Goal: Information Seeking & Learning: Learn about a topic

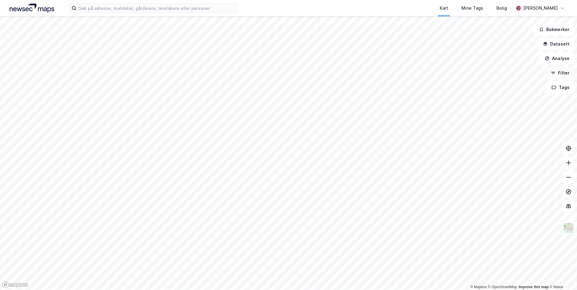
click at [565, 72] on button "Filter" at bounding box center [560, 73] width 29 height 12
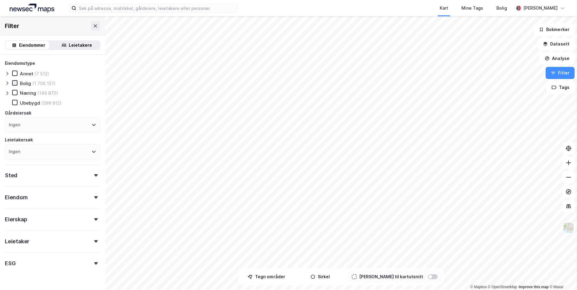
click at [14, 84] on icon at bounding box center [15, 83] width 4 height 4
click at [7, 82] on icon at bounding box center [7, 84] width 2 height 4
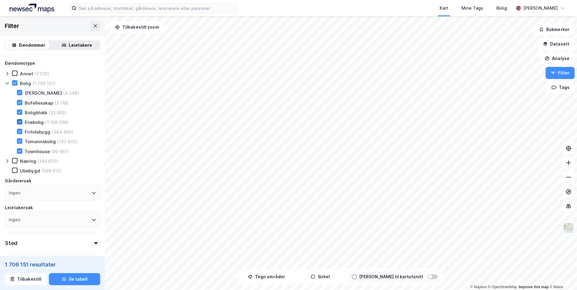
click at [20, 122] on icon at bounding box center [19, 122] width 3 height 2
click at [20, 134] on icon at bounding box center [20, 131] width 4 height 4
click at [19, 143] on icon at bounding box center [20, 141] width 4 height 4
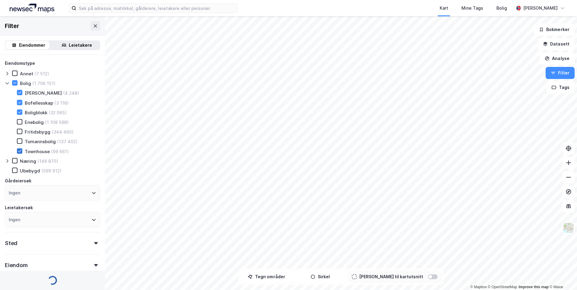
click at [18, 152] on icon at bounding box center [20, 151] width 4 height 4
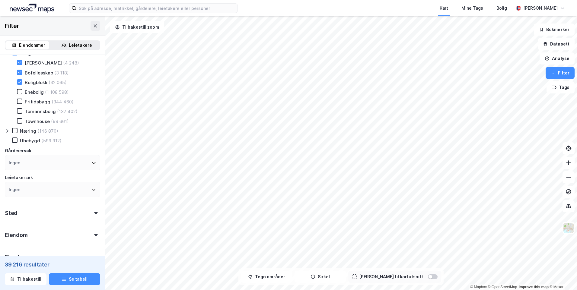
scroll to position [60, 0]
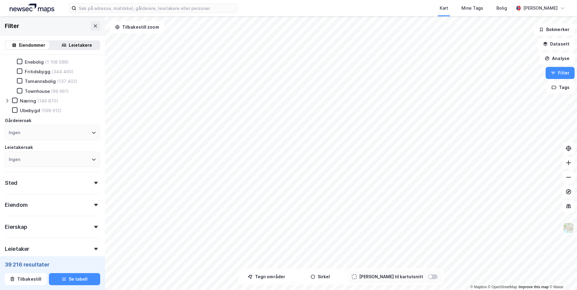
click at [5, 100] on icon at bounding box center [7, 100] width 5 height 5
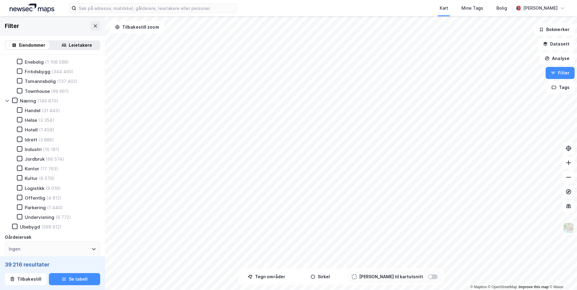
click at [5, 100] on icon at bounding box center [7, 100] width 5 height 5
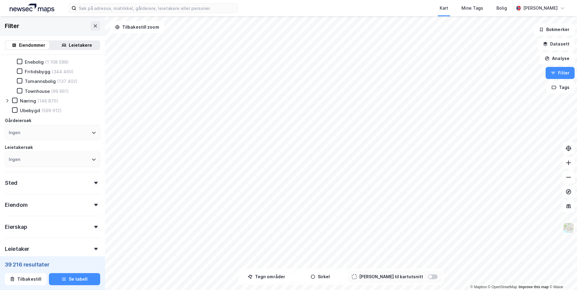
scroll to position [91, 0]
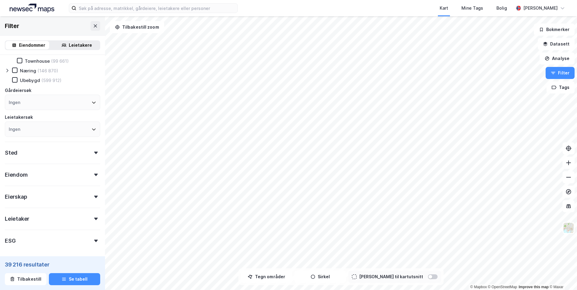
click at [58, 156] on div "Sted" at bounding box center [52, 150] width 95 height 17
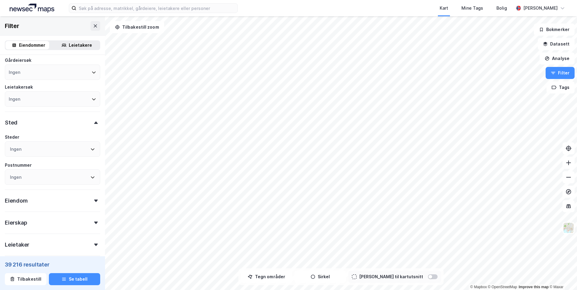
click at [45, 149] on div "Ingen" at bounding box center [52, 149] width 95 height 15
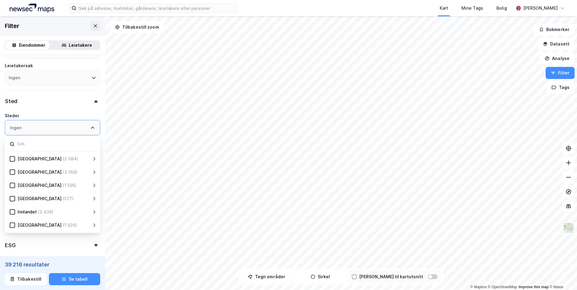
scroll to position [151, 0]
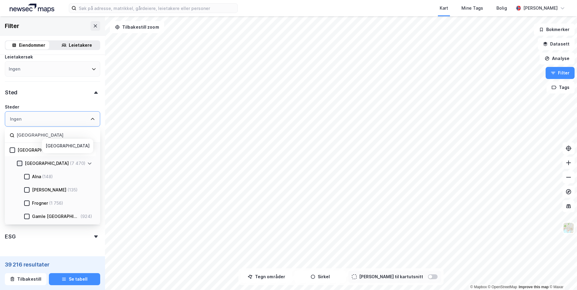
type input "[GEOGRAPHIC_DATA]"
click at [18, 164] on icon at bounding box center [20, 163] width 4 height 4
click at [90, 149] on icon at bounding box center [89, 150] width 5 height 5
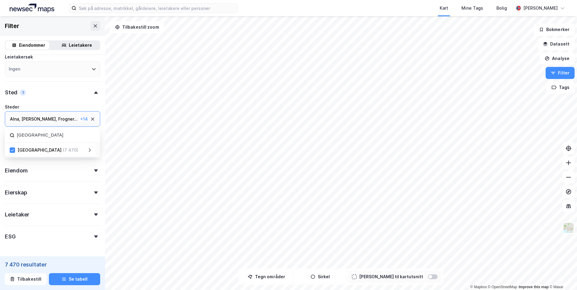
scroll to position [172, 0]
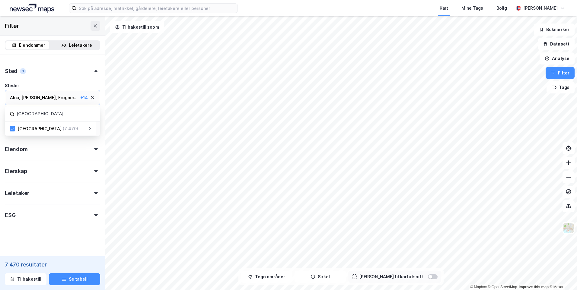
click at [82, 171] on div "Eierskap" at bounding box center [52, 168] width 95 height 17
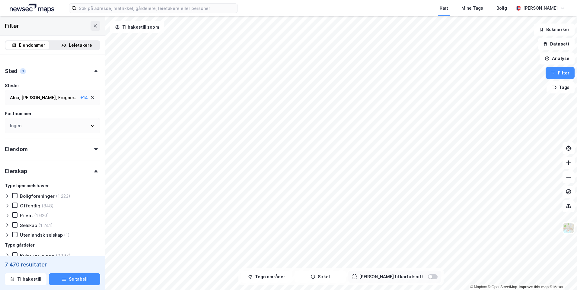
click at [78, 164] on div "Eierskap" at bounding box center [52, 168] width 95 height 17
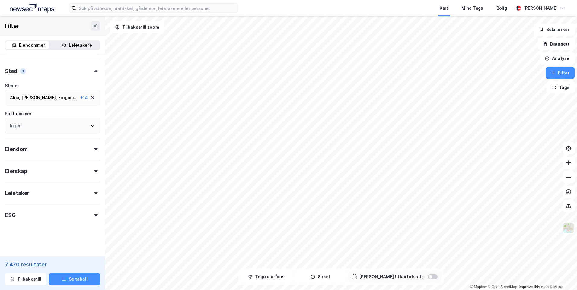
click at [77, 151] on div "Eiendom" at bounding box center [52, 146] width 95 height 17
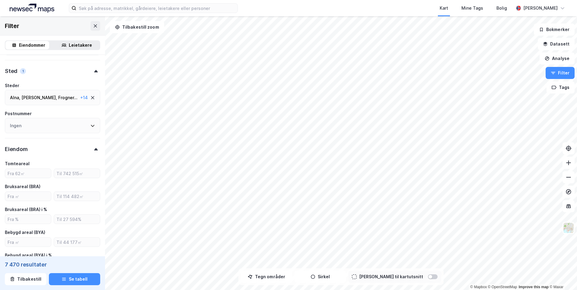
type input "Inkluder (7 470)"
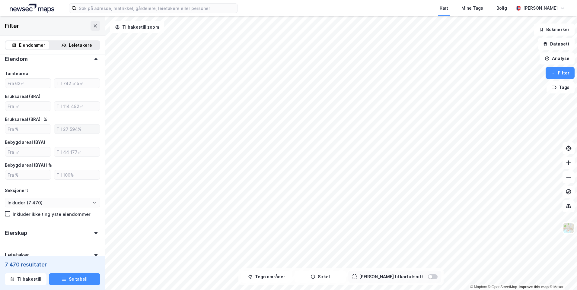
scroll to position [263, 0]
click at [41, 110] on input "number" at bounding box center [28, 105] width 46 height 9
type input "500"
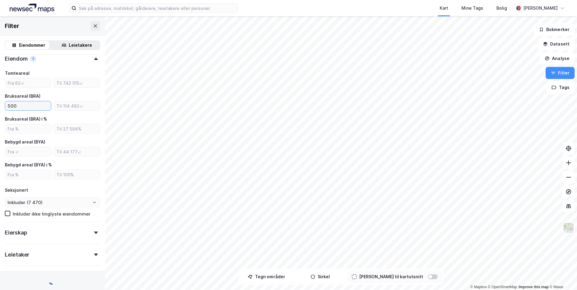
type input "Inkluder (6 995)"
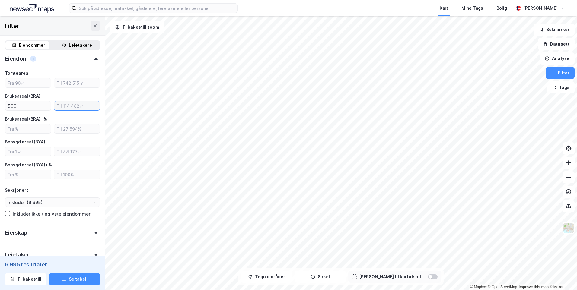
click at [80, 110] on input "number" at bounding box center [77, 105] width 46 height 9
type input "10000"
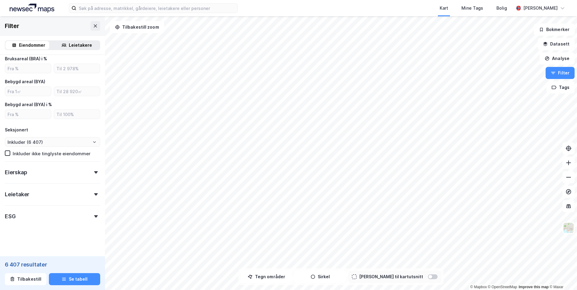
scroll to position [324, 0]
click at [47, 139] on input "Inkluder (6 407)" at bounding box center [52, 140] width 95 height 9
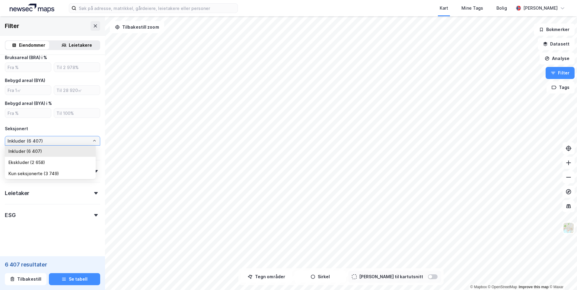
drag, startPoint x: 47, startPoint y: 139, endPoint x: 60, endPoint y: 141, distance: 13.0
click at [60, 141] on input "Inkluder (6 407)" at bounding box center [52, 140] width 95 height 9
click at [94, 128] on div "Seksjonert" at bounding box center [52, 128] width 95 height 7
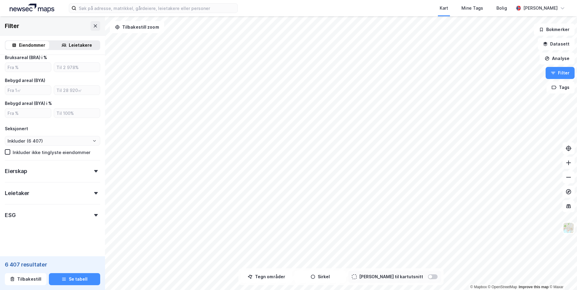
click at [86, 173] on div "Eierskap" at bounding box center [52, 168] width 95 height 17
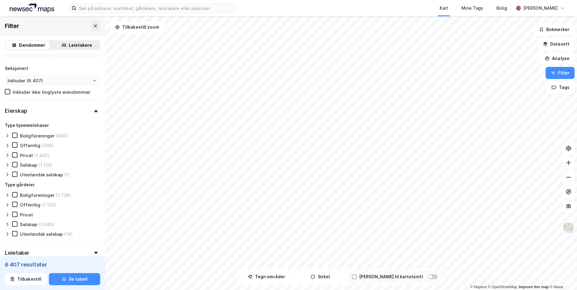
scroll to position [415, 0]
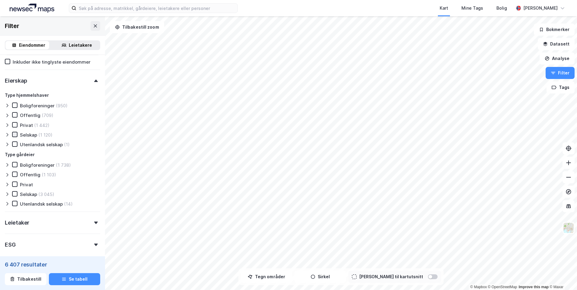
click at [14, 135] on icon at bounding box center [15, 134] width 4 height 4
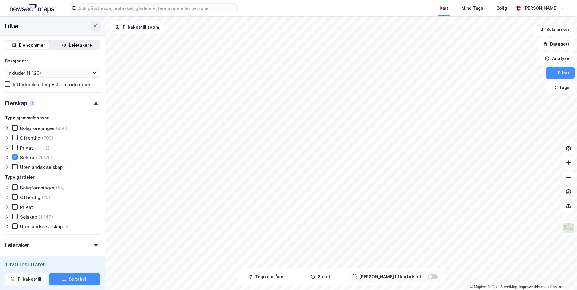
scroll to position [444, 0]
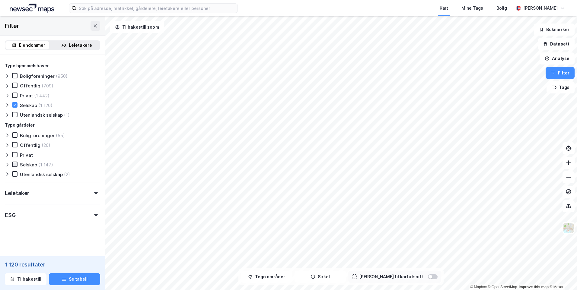
click at [14, 164] on icon at bounding box center [15, 164] width 4 height 4
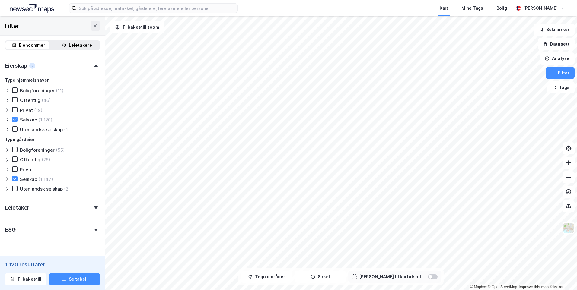
scroll to position [444, 0]
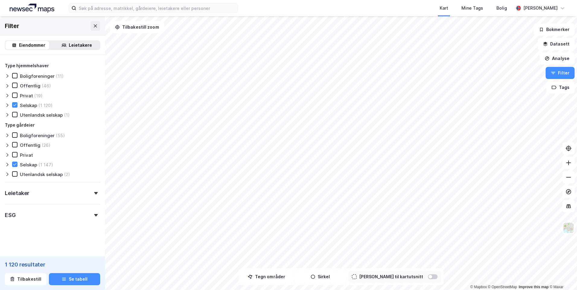
click at [81, 194] on div "Leietaker" at bounding box center [52, 190] width 95 height 17
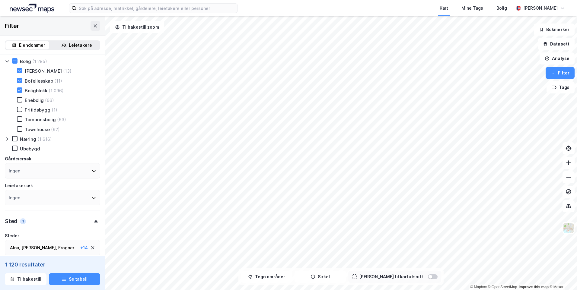
scroll to position [113, 0]
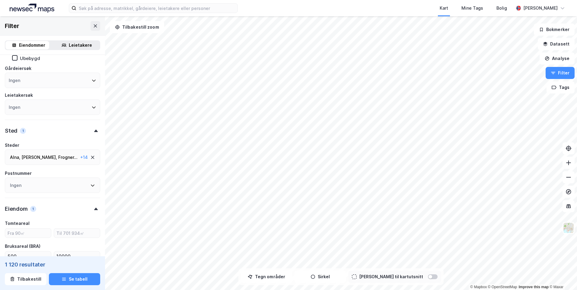
click at [90, 159] on icon at bounding box center [92, 157] width 5 height 5
click at [84, 158] on div "Ingen" at bounding box center [52, 157] width 95 height 15
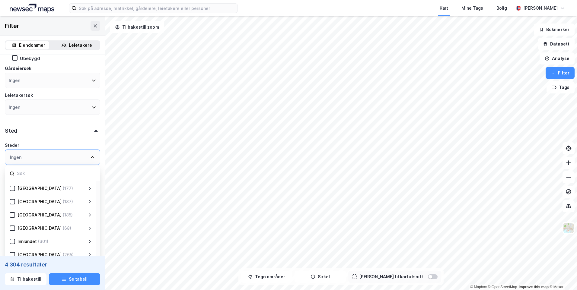
type input "Inkluder (4 304)"
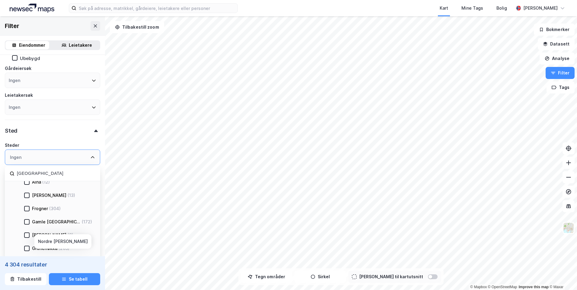
scroll to position [30, 0]
type input "[GEOGRAPHIC_DATA]"
click at [26, 212] on icon at bounding box center [27, 211] width 4 height 4
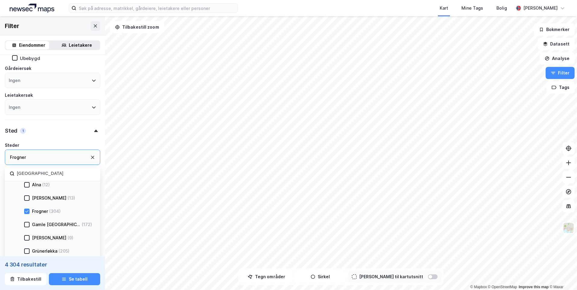
click at [28, 225] on div "Alna (12) [PERSON_NAME] (13) [PERSON_NAME] (304) [GEOGRAPHIC_DATA] (172) [PERSO…" at bounding box center [52, 291] width 95 height 226
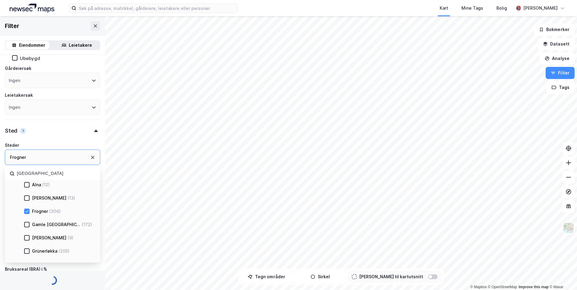
scroll to position [60, 0]
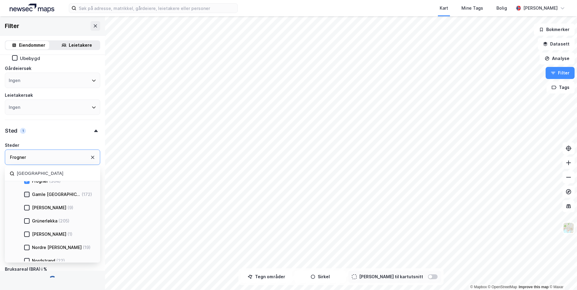
click at [27, 195] on icon at bounding box center [26, 194] width 3 height 2
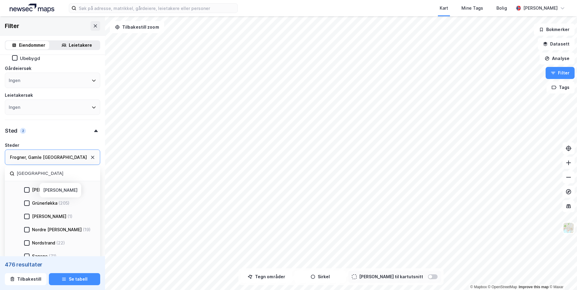
scroll to position [91, 0]
click at [26, 192] on icon at bounding box center [27, 191] width 4 height 4
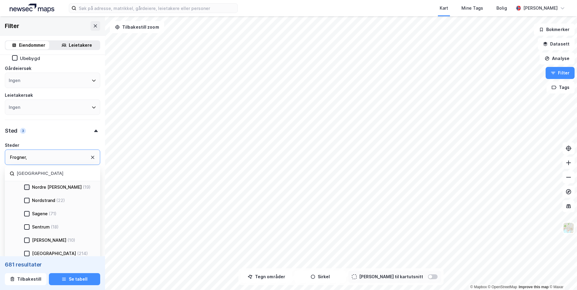
click at [25, 187] on icon at bounding box center [27, 187] width 4 height 4
click at [24, 201] on div at bounding box center [26, 200] width 5 height 5
click at [26, 213] on icon at bounding box center [27, 214] width 4 height 4
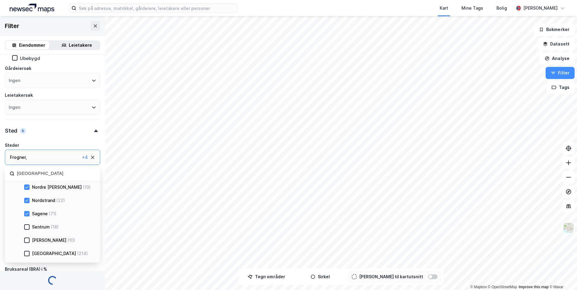
scroll to position [151, 0]
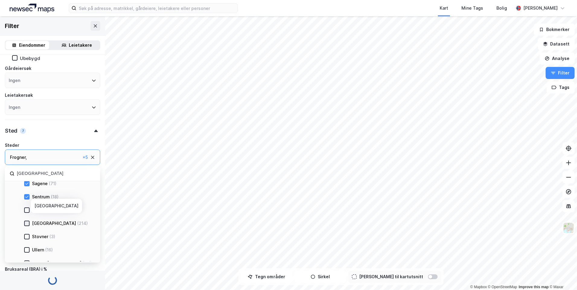
click at [26, 224] on icon at bounding box center [26, 223] width 3 height 2
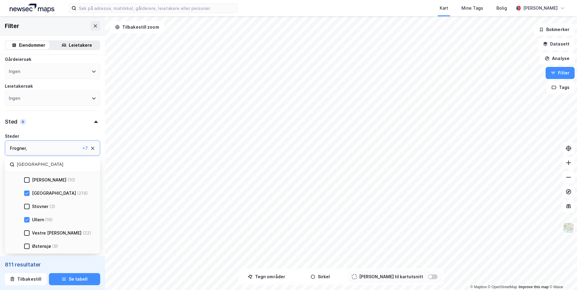
scroll to position [143, 0]
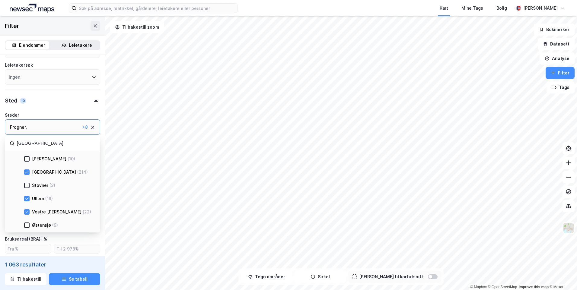
type input "Inkluder (1 063)"
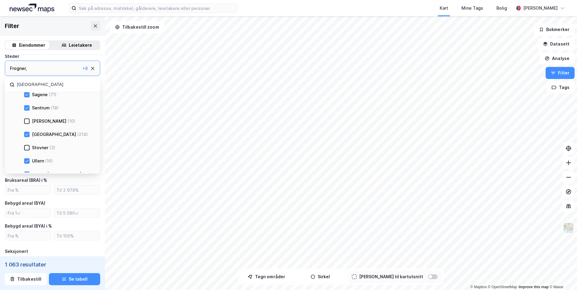
scroll to position [203, 0]
click at [68, 279] on button "Se tabell" at bounding box center [74, 279] width 51 height 12
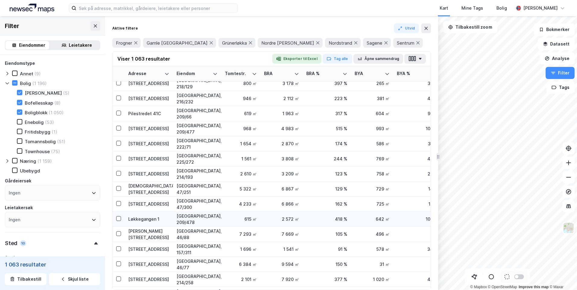
scroll to position [121, 0]
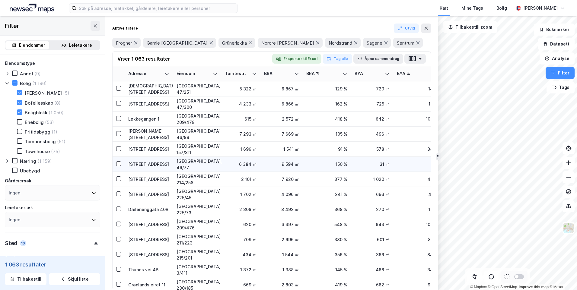
click at [199, 167] on div "[GEOGRAPHIC_DATA], 46/77" at bounding box center [197, 164] width 41 height 13
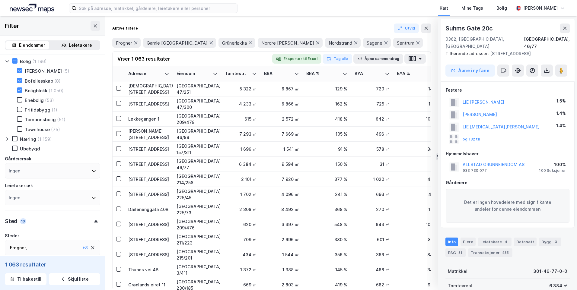
scroll to position [0, 0]
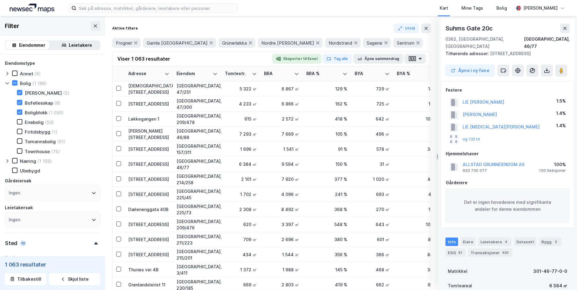
click at [70, 195] on div "Ingen" at bounding box center [52, 192] width 95 height 15
click at [71, 194] on div "Ingen" at bounding box center [52, 192] width 95 height 15
click at [94, 191] on div "Ingen" at bounding box center [52, 192] width 95 height 15
click at [92, 193] on div "Ingen" at bounding box center [52, 192] width 95 height 15
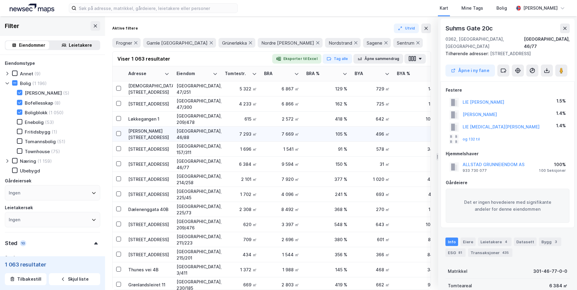
click at [151, 135] on div "[PERSON_NAME][STREET_ADDRESS]" at bounding box center [148, 134] width 41 height 13
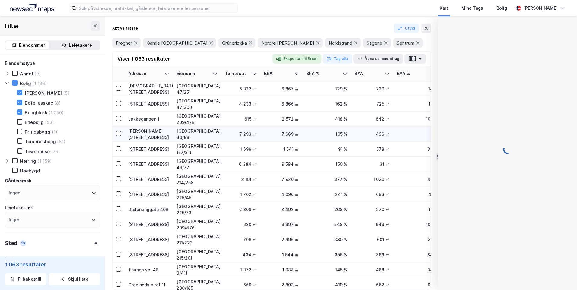
scroll to position [121, 0]
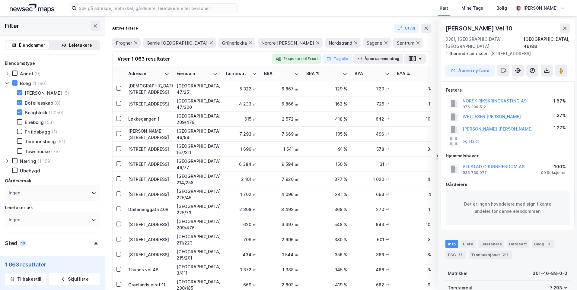
click at [69, 193] on div "Ingen" at bounding box center [52, 192] width 95 height 15
click at [72, 190] on div "Ingen" at bounding box center [52, 192] width 95 height 15
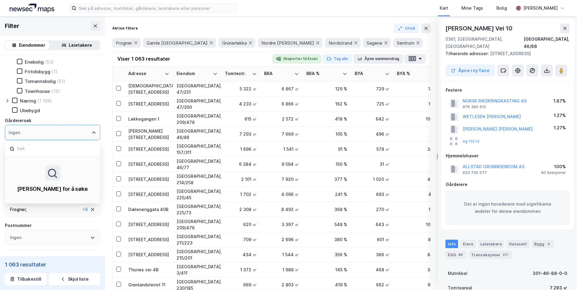
click at [95, 134] on div "Ingen" at bounding box center [52, 132] width 95 height 15
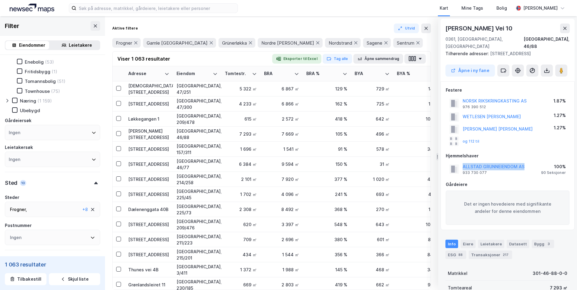
drag, startPoint x: 526, startPoint y: 161, endPoint x: 457, endPoint y: 162, distance: 69.1
click at [457, 162] on div "ALLSTAD GRUNNEIENDOM AS 933 730 077 100% 90 Seksjoner" at bounding box center [508, 169] width 124 height 14
copy button "ALLSTAD GRUNNEIENDOM AS"
click at [36, 134] on div "Ingen" at bounding box center [52, 132] width 95 height 15
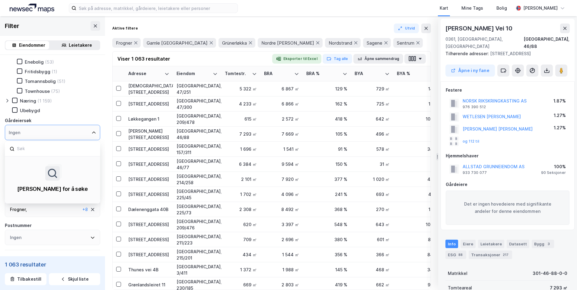
click at [91, 132] on icon at bounding box center [93, 132] width 5 height 5
click at [35, 148] on input at bounding box center [55, 149] width 79 height 8
paste input "ALLSTAD GRUNNEIENDOM AS"
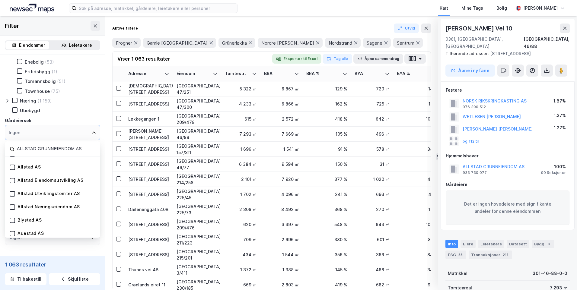
scroll to position [0, 0]
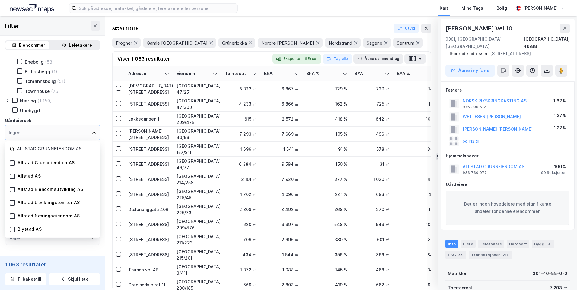
type input "ALLSTAD GRUNNEIENDOM AS"
click at [16, 163] on div "Allstad Grunneiendom AS" at bounding box center [42, 163] width 65 height 6
click at [12, 163] on icon at bounding box center [12, 163] width 4 height 4
click at [94, 134] on div "ALLSTAD GRUNNEIENDOM AS" at bounding box center [50, 132] width 91 height 15
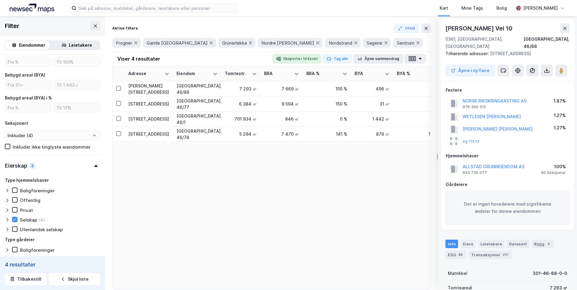
scroll to position [330, 0]
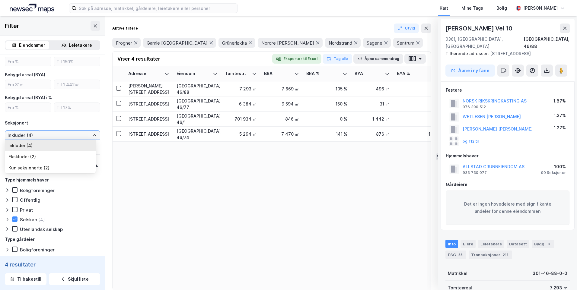
click at [46, 138] on input "Inkluder (4)" at bounding box center [52, 135] width 95 height 9
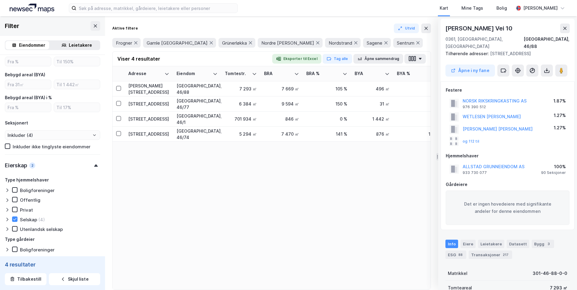
drag, startPoint x: 46, startPoint y: 138, endPoint x: 96, endPoint y: 134, distance: 49.9
click at [96, 134] on div "Eiendomstype [PERSON_NAME] (4) [PERSON_NAME] (1) Bofellesskap Boligblokk (3) En…" at bounding box center [52, 48] width 105 height 646
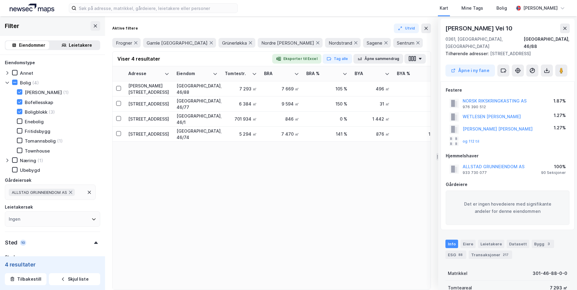
scroll to position [0, 0]
click at [72, 192] on icon at bounding box center [70, 193] width 5 height 5
click at [91, 177] on div "Eiendomstype [PERSON_NAME] (4) [PERSON_NAME] (1) Bofellesskap Boligblokk (3) En…" at bounding box center [52, 144] width 95 height 168
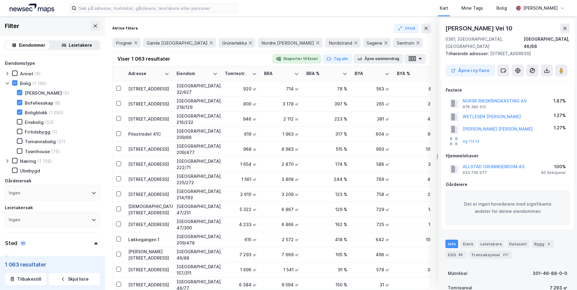
type input "Inkluder (1 063)"
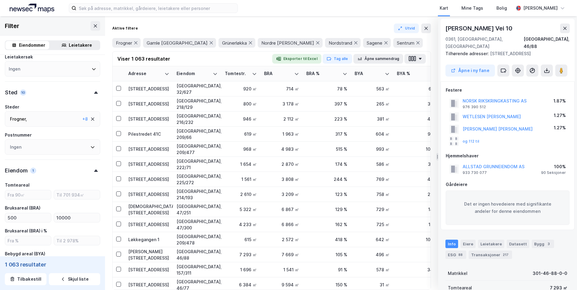
scroll to position [181, 0]
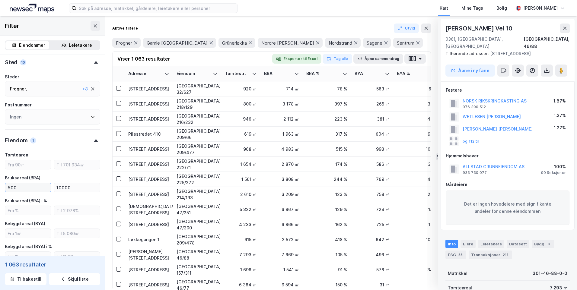
click at [8, 187] on input "500" at bounding box center [28, 187] width 46 height 9
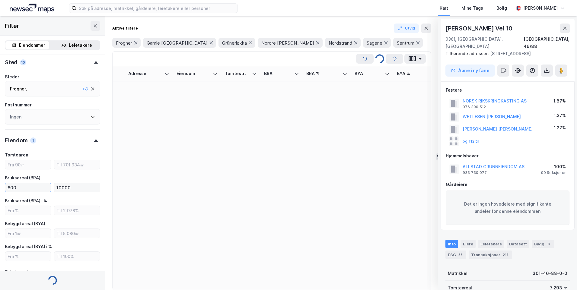
type input "800"
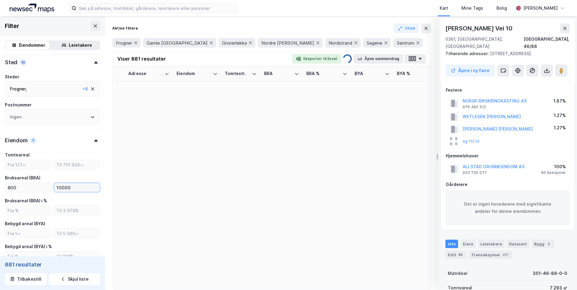
drag, startPoint x: 55, startPoint y: 187, endPoint x: 59, endPoint y: 187, distance: 4.5
click at [59, 187] on input "10000" at bounding box center [77, 187] width 46 height 9
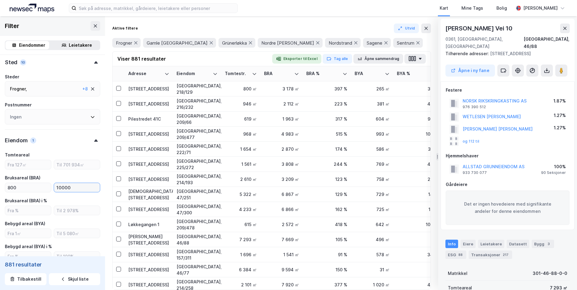
type input "Inkluder (881)"
type input "5000"
type input "Inkluder (812)"
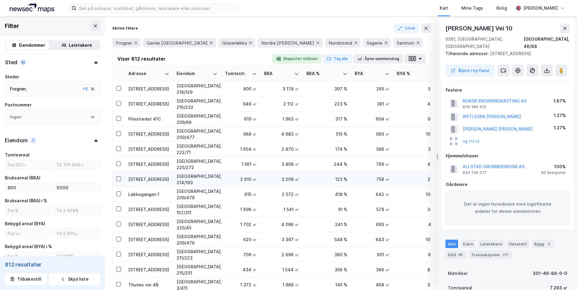
click at [221, 179] on td "[GEOGRAPHIC_DATA], 214/193" at bounding box center [197, 179] width 48 height 15
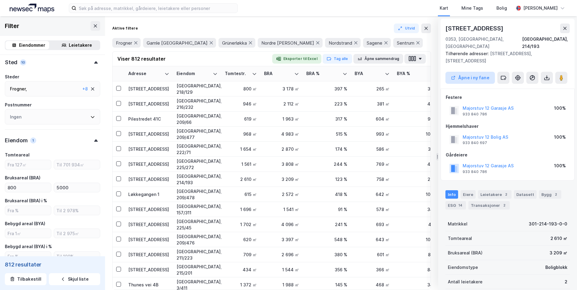
click at [477, 72] on button "Åpne i ny fane" at bounding box center [469, 78] width 49 height 12
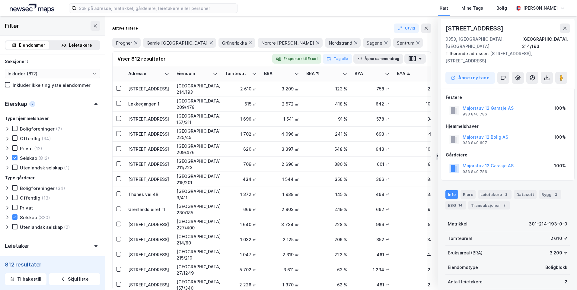
scroll to position [392, 0]
click at [6, 156] on icon at bounding box center [7, 157] width 5 height 5
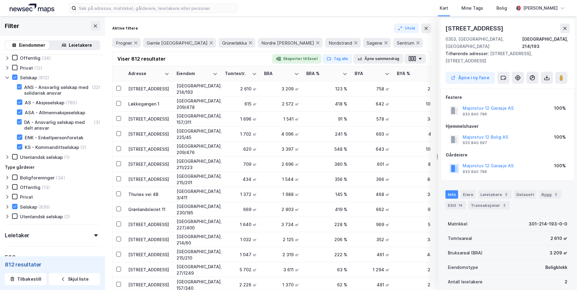
scroll to position [483, 0]
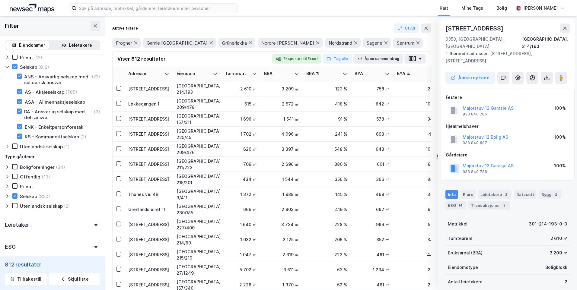
click at [6, 195] on icon at bounding box center [7, 196] width 5 height 5
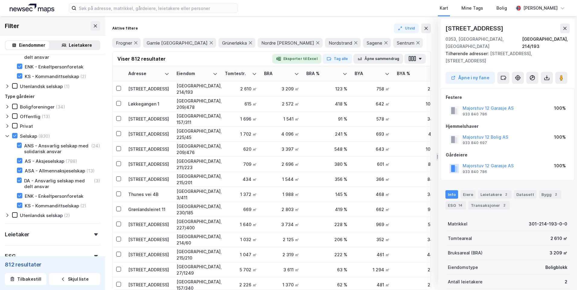
scroll to position [513, 0]
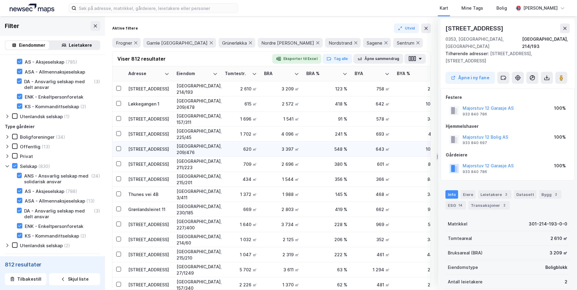
click at [199, 148] on div "[GEOGRAPHIC_DATA], 209/476" at bounding box center [197, 149] width 41 height 13
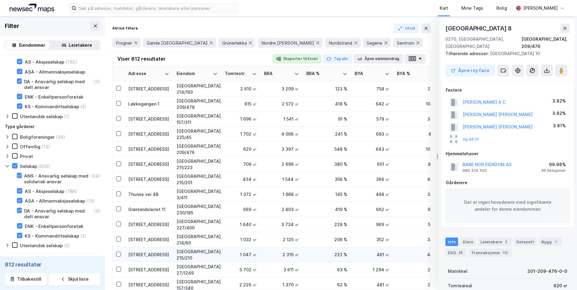
click at [162, 252] on div "[STREET_ADDRESS]" at bounding box center [148, 255] width 41 height 6
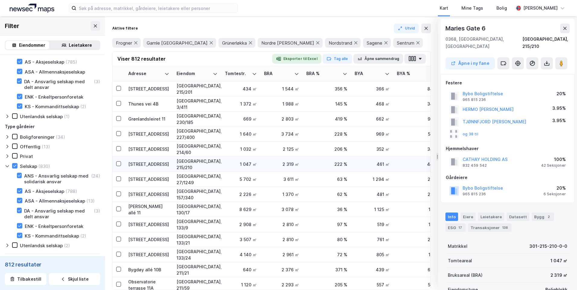
scroll to position [198, 0]
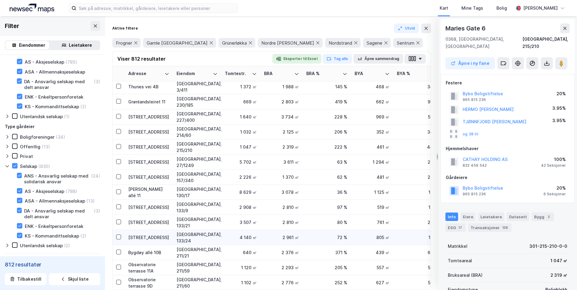
click at [161, 234] on div "[STREET_ADDRESS]" at bounding box center [148, 237] width 41 height 6
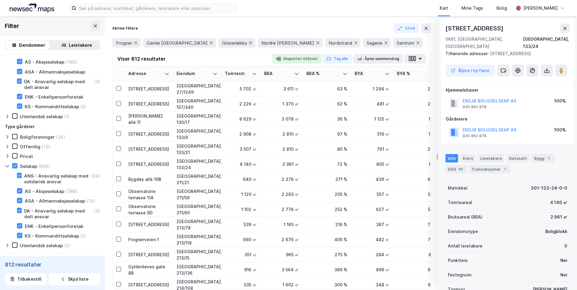
scroll to position [573, 0]
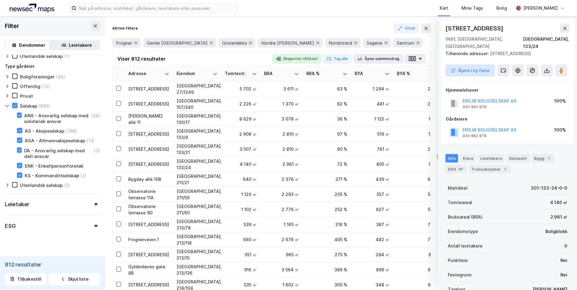
click at [467, 71] on button "Åpne i ny fane" at bounding box center [469, 71] width 49 height 12
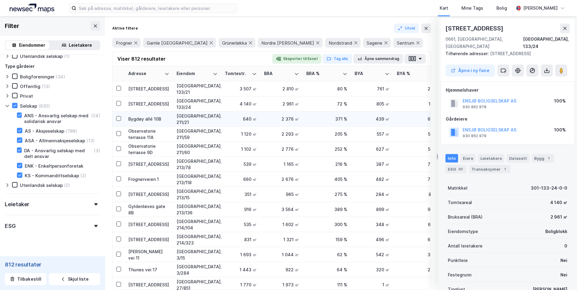
click at [156, 119] on div "Bygdøy allé 10B" at bounding box center [148, 119] width 41 height 6
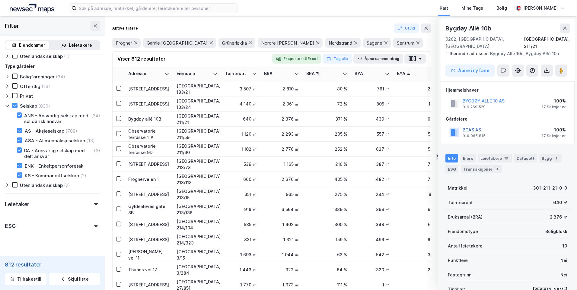
click at [0, 0] on button "BOAS AS" at bounding box center [0, 0] width 0 height 0
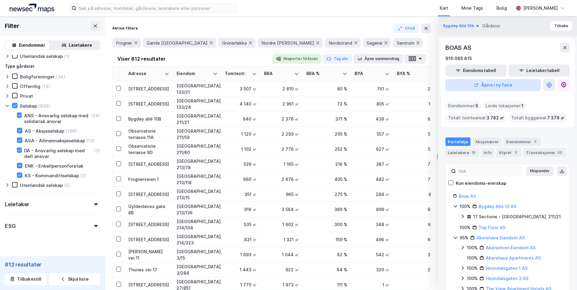
click at [495, 82] on button "Åpne i ny fane" at bounding box center [492, 85] width 95 height 12
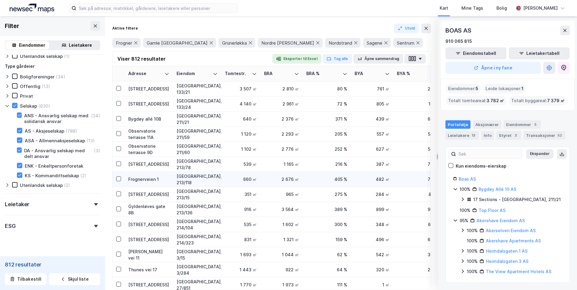
click at [164, 180] on div "Frognerveien 1" at bounding box center [148, 179] width 41 height 6
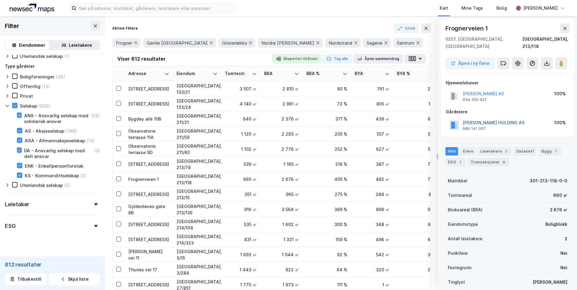
click at [0, 0] on button "[PERSON_NAME] HOLDING AS" at bounding box center [0, 0] width 0 height 0
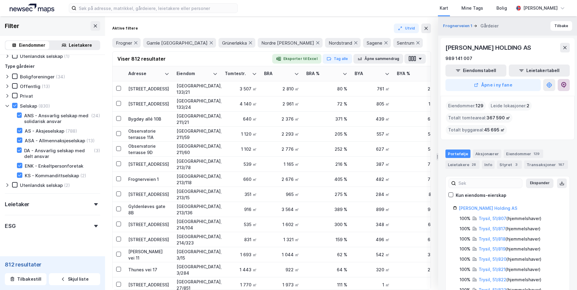
click at [562, 85] on icon at bounding box center [564, 85] width 6 height 6
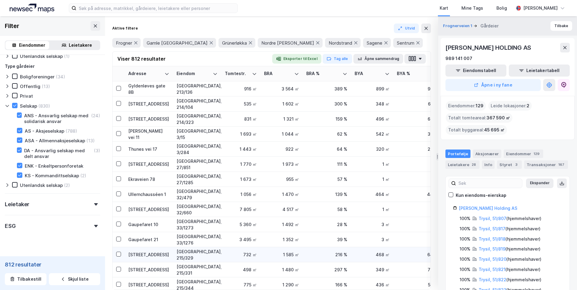
scroll to position [513, 0]
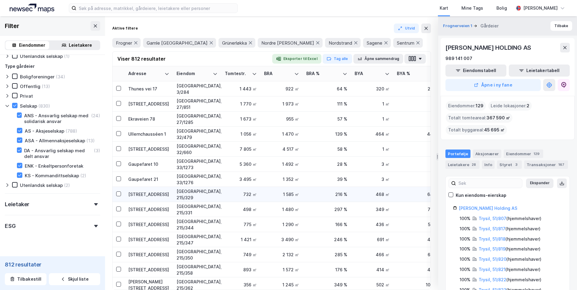
click at [155, 197] on div "[STREET_ADDRESS]" at bounding box center [148, 194] width 41 height 6
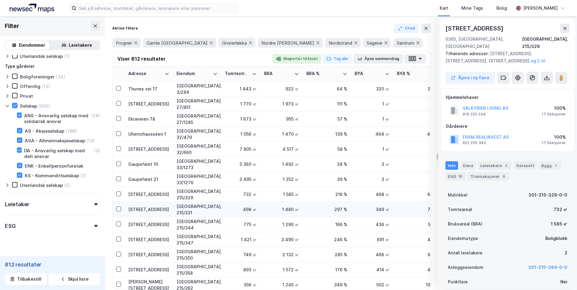
click at [156, 208] on div "[STREET_ADDRESS]" at bounding box center [148, 209] width 41 height 6
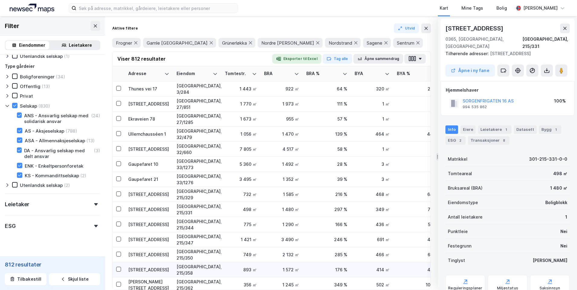
scroll to position [573, 0]
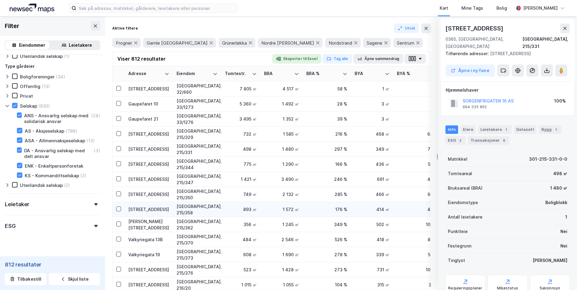
click at [154, 209] on div "[STREET_ADDRESS]" at bounding box center [148, 209] width 41 height 6
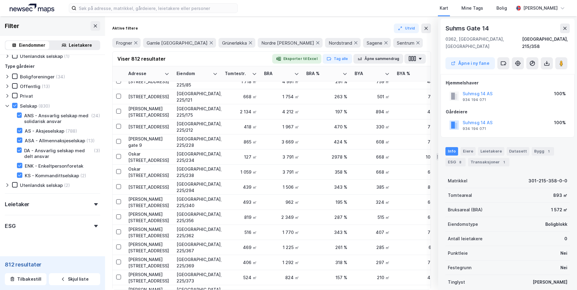
scroll to position [2753, 0]
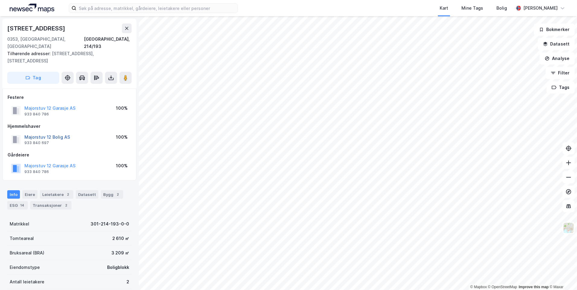
click at [0, 0] on button "Majorstuv 12 Bolig AS" at bounding box center [0, 0] width 0 height 0
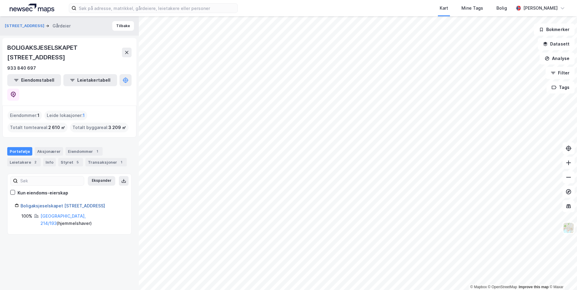
click at [49, 203] on link "Boligaksjeselskapet Majorstuveien 12" at bounding box center [63, 205] width 84 height 5
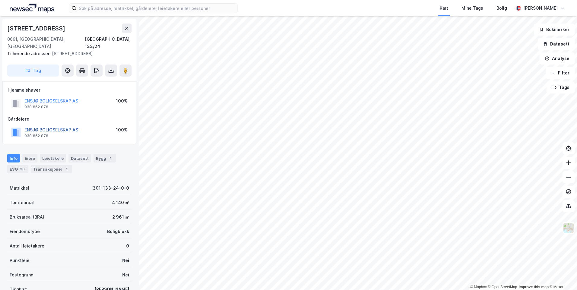
click at [0, 0] on button "ENSJØ BOLIGSELSKAP AS" at bounding box center [0, 0] width 0 height 0
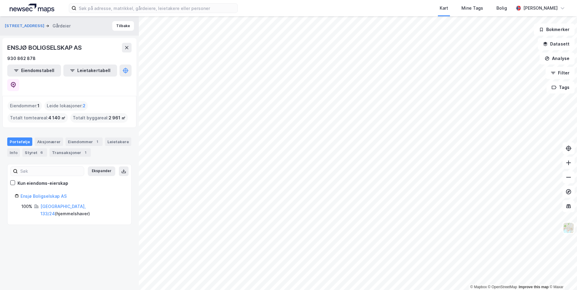
click at [124, 77] on div "ENSJØ BOLIGSELSKAP AS 930 862 878 Eiendomstabell Leietakertabell" at bounding box center [69, 67] width 134 height 58
click at [16, 82] on icon at bounding box center [13, 85] width 6 height 6
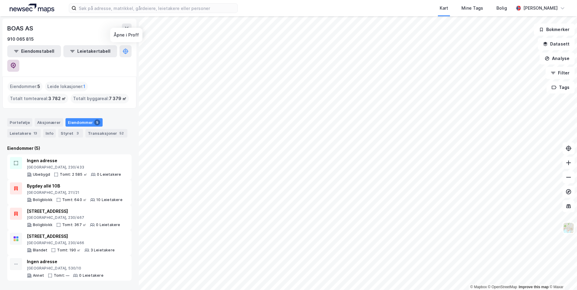
click at [16, 63] on icon at bounding box center [13, 66] width 6 height 6
